Goal: Book appointment/travel/reservation

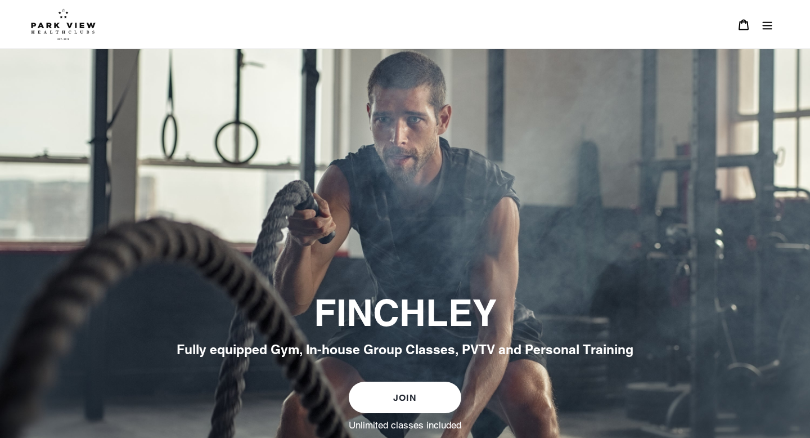
click at [70, 25] on img at bounding box center [63, 24] width 65 height 32
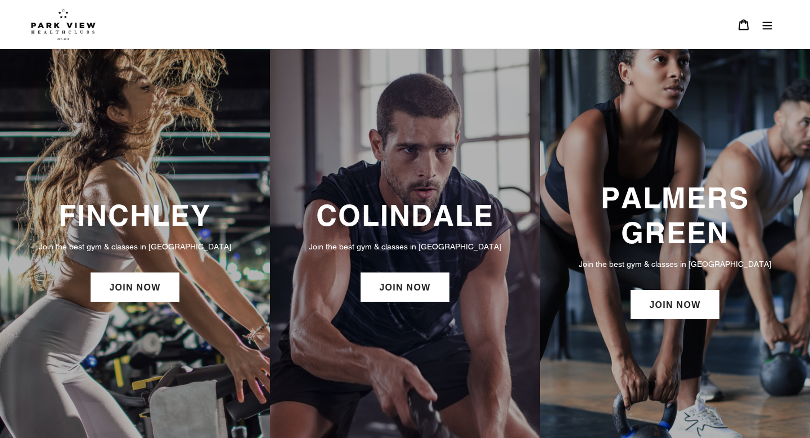
click at [769, 26] on icon "Menu" at bounding box center [768, 25] width 10 height 8
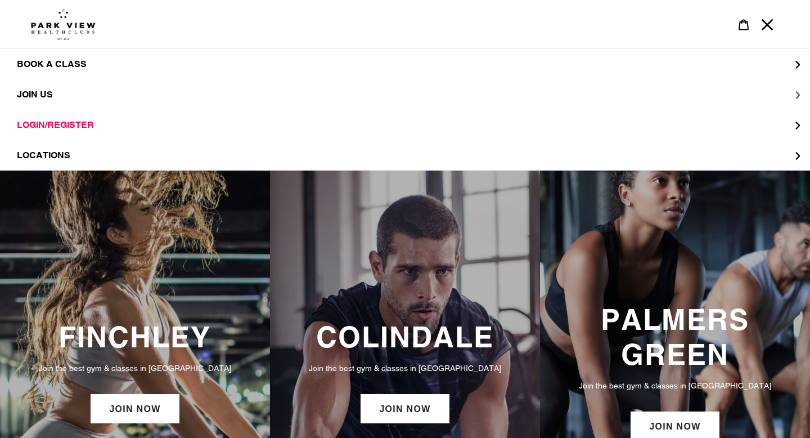
click at [35, 96] on span "JOIN US" at bounding box center [35, 94] width 36 height 11
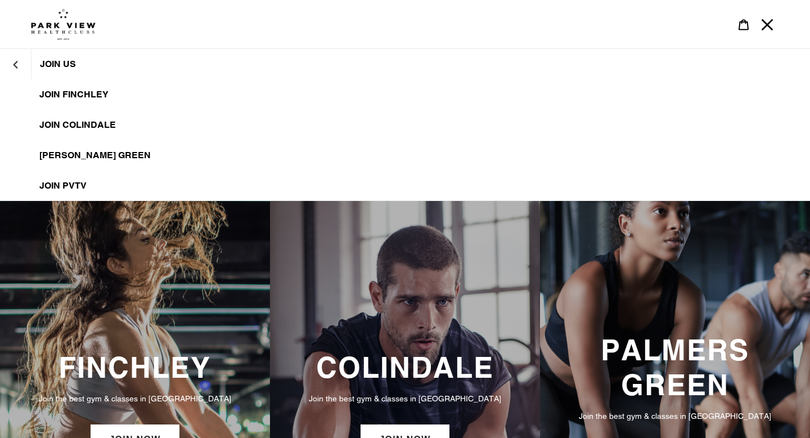
click at [69, 93] on span "JOIN FINCHLEY" at bounding box center [73, 94] width 69 height 11
click at [19, 59] on button "JOIN US" at bounding box center [15, 64] width 31 height 27
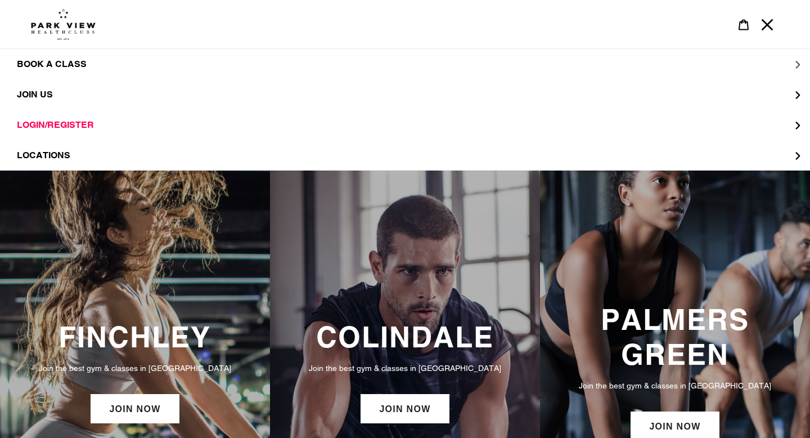
click at [47, 62] on span "BOOK A CLASS" at bounding box center [52, 64] width 70 height 11
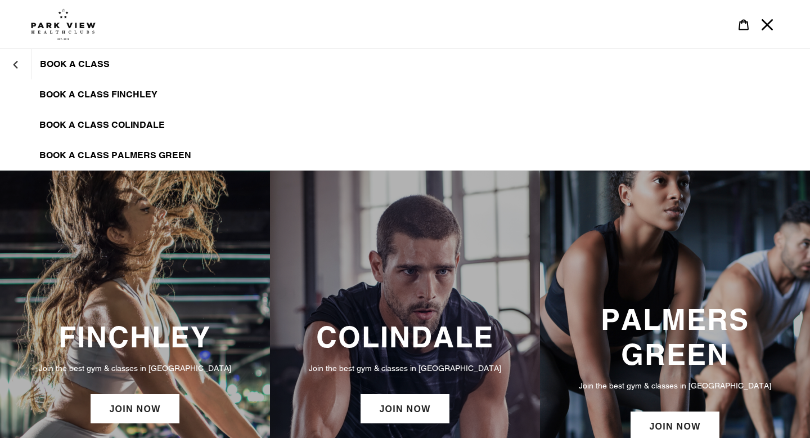
click at [53, 95] on span "BOOK A CLASS FINCHLEY" at bounding box center [98, 94] width 118 height 11
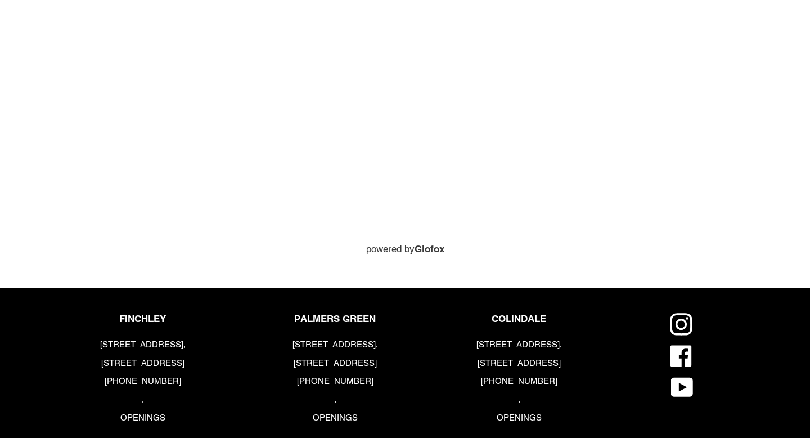
scroll to position [639, 0]
